Goal: Information Seeking & Learning: Learn about a topic

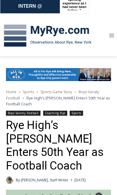
scroll to position [90, 0]
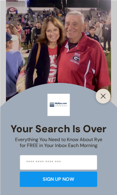
click at [102, 99] on icon "Close" at bounding box center [102, 95] width 5 height 5
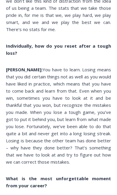
scroll to position [1733, 0]
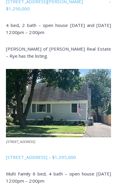
scroll to position [423, 0]
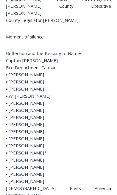
scroll to position [457, 0]
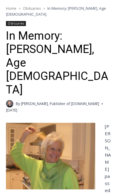
click at [62, 138] on img at bounding box center [50, 156] width 89 height 67
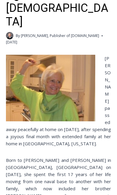
scroll to position [216, 0]
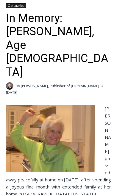
scroll to position [165, 0]
